Goal: Find specific fact: Find specific fact

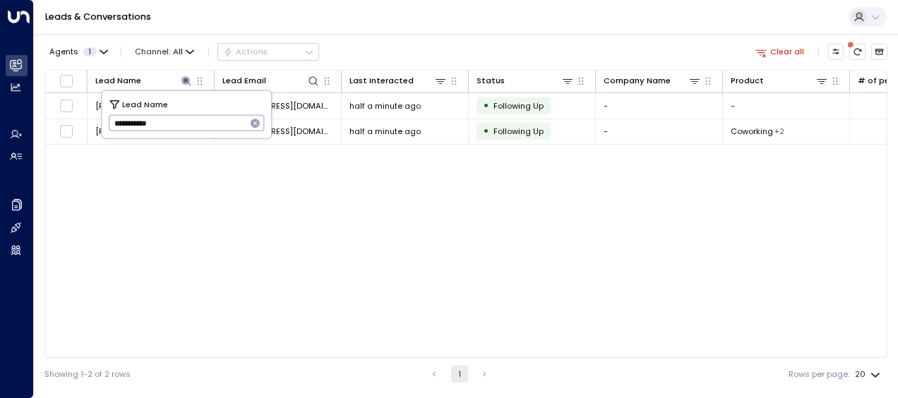
drag, startPoint x: 116, startPoint y: 126, endPoint x: 198, endPoint y: 117, distance: 82.4
click at [198, 117] on input "**********" at bounding box center [178, 123] width 138 height 23
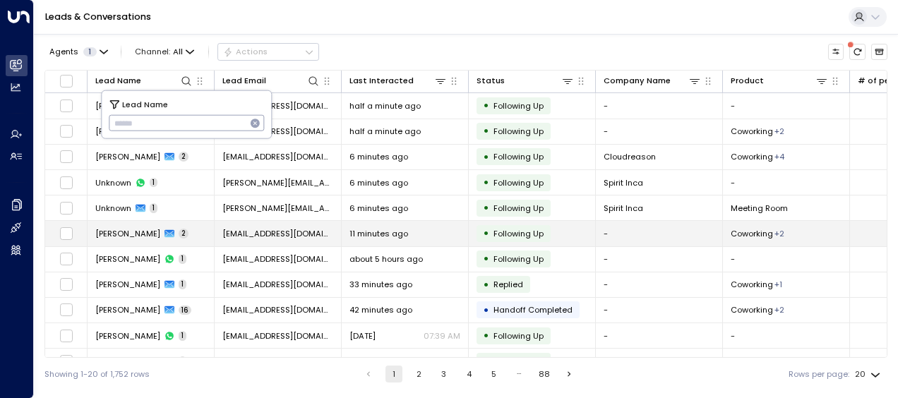
type input "**********"
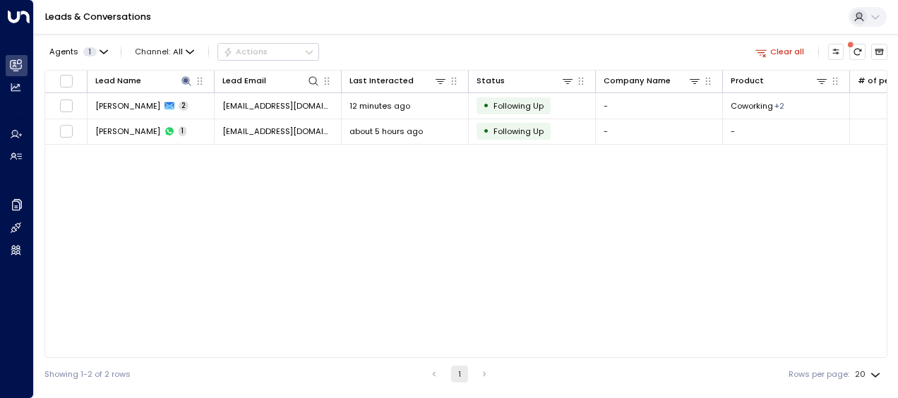
click at [347, 250] on div "Lead Name Lead Email Last Interacted Status Company Name Product # of people AI…" at bounding box center [465, 214] width 843 height 288
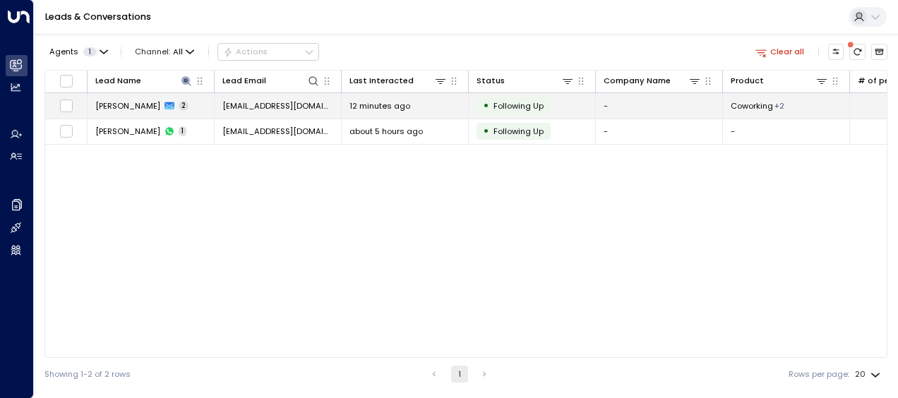
click at [266, 100] on span "[EMAIL_ADDRESS][DOMAIN_NAME]" at bounding box center [277, 105] width 111 height 11
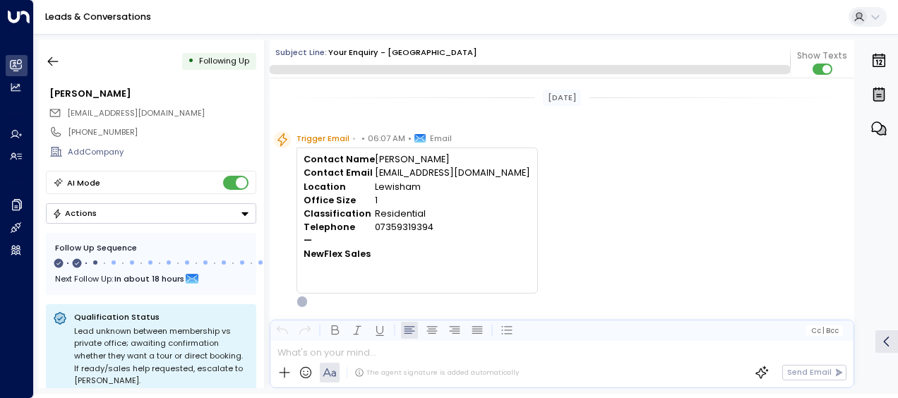
scroll to position [653, 0]
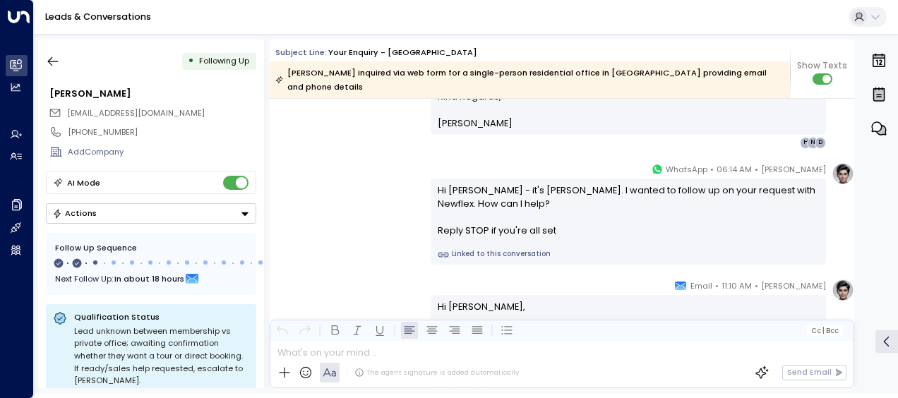
click at [338, 173] on div "[PERSON_NAME] • 06:14 AM • WhatsApp Hi [PERSON_NAME] - it's [PERSON_NAME]. I wa…" at bounding box center [562, 213] width 585 height 102
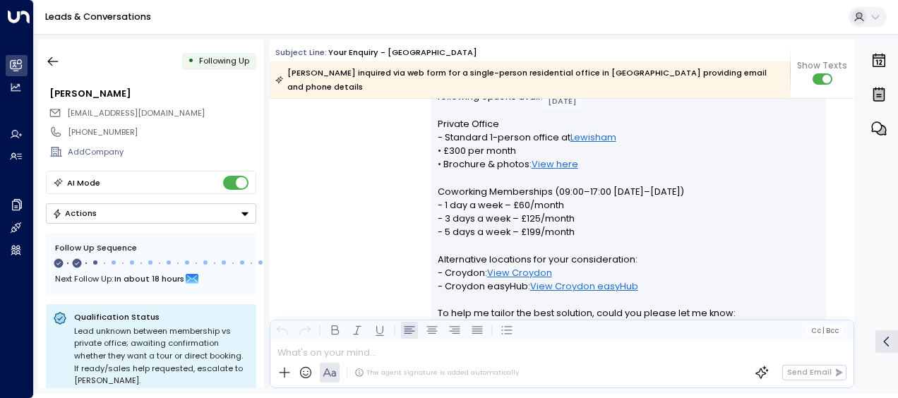
scroll to position [285, 0]
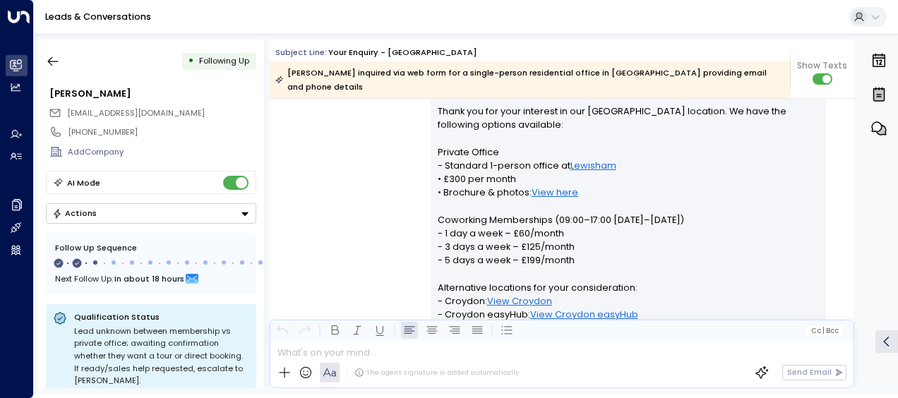
click at [359, 157] on div "[PERSON_NAME] • 06:09 AM • Email Hi [PERSON_NAME], Thank you for your interest …" at bounding box center [562, 285] width 585 height 459
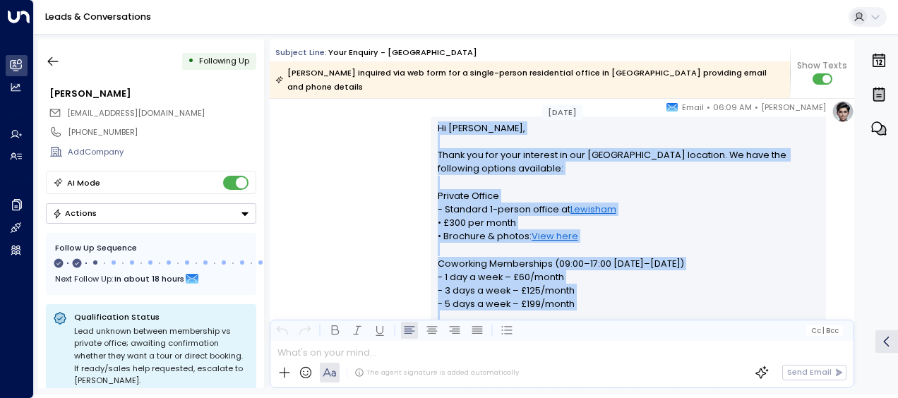
scroll to position [388, 0]
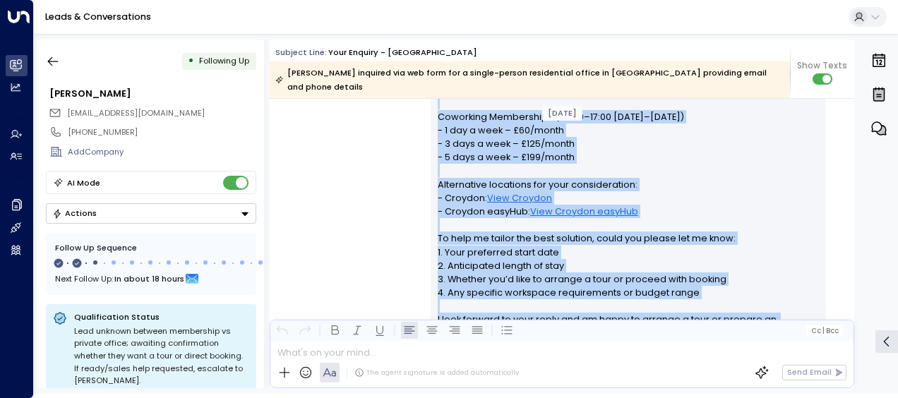
drag, startPoint x: 435, startPoint y: 150, endPoint x: 540, endPoint y: 332, distance: 210.1
click at [540, 332] on div "Subject Line: Your enquiry - Lewisham [PERSON_NAME] inquired via web form for a…" at bounding box center [562, 214] width 585 height 349
drag, startPoint x: 540, startPoint y: 332, endPoint x: 487, endPoint y: 199, distance: 142.7
copy div "Lo Ipsumd, Sitam con adi elit seddoeiu te inc Utlabore etdolore. Ma aliq eni ad…"
click at [374, 169] on div "[PERSON_NAME] • 06:09 AM • Email Hi [PERSON_NAME], Thank you for your interest …" at bounding box center [562, 182] width 585 height 459
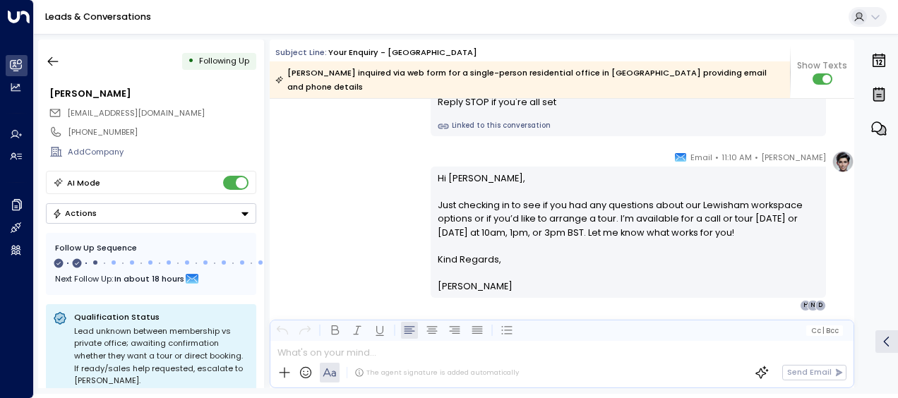
scroll to position [784, 0]
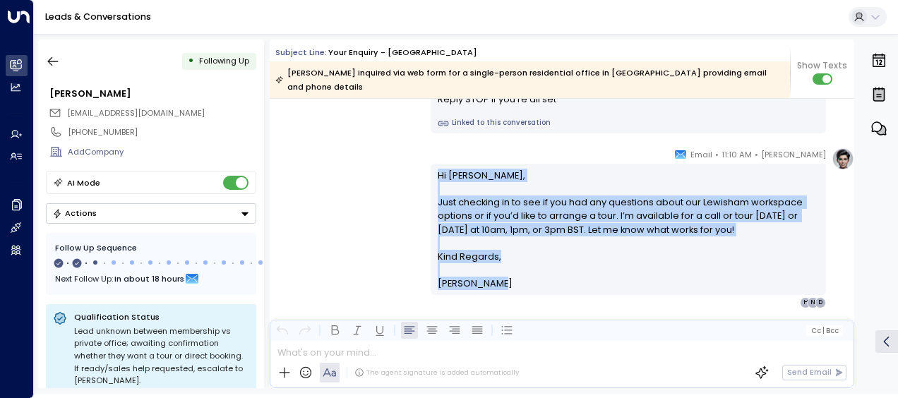
drag, startPoint x: 434, startPoint y: 160, endPoint x: 504, endPoint y: 285, distance: 143.2
click at [504, 285] on div "[PERSON_NAME] • 11:10 AM • Email Hi [PERSON_NAME], Just checking in to see if y…" at bounding box center [628, 228] width 395 height 161
drag, startPoint x: 504, startPoint y: 285, endPoint x: 461, endPoint y: 239, distance: 62.5
copy div "Hi [PERSON_NAME], Just checking in to see if you had any questions about our Le…"
